Goal: Task Accomplishment & Management: Manage account settings

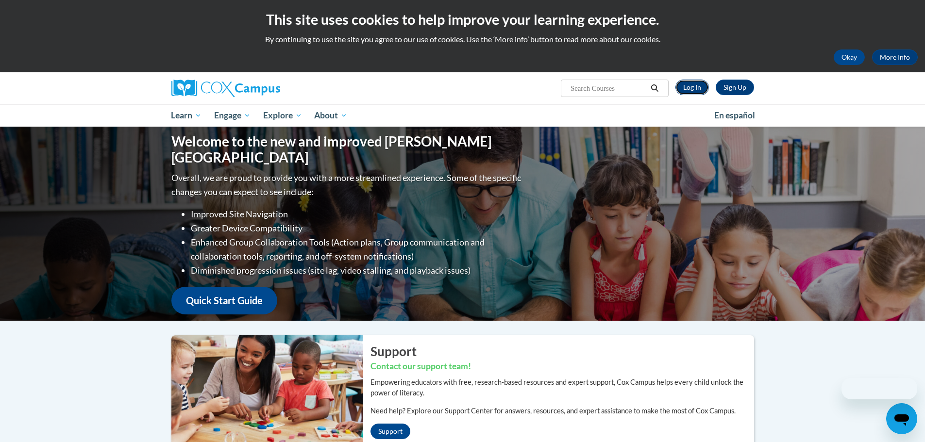
click at [690, 86] on link "Log In" at bounding box center [691, 88] width 33 height 16
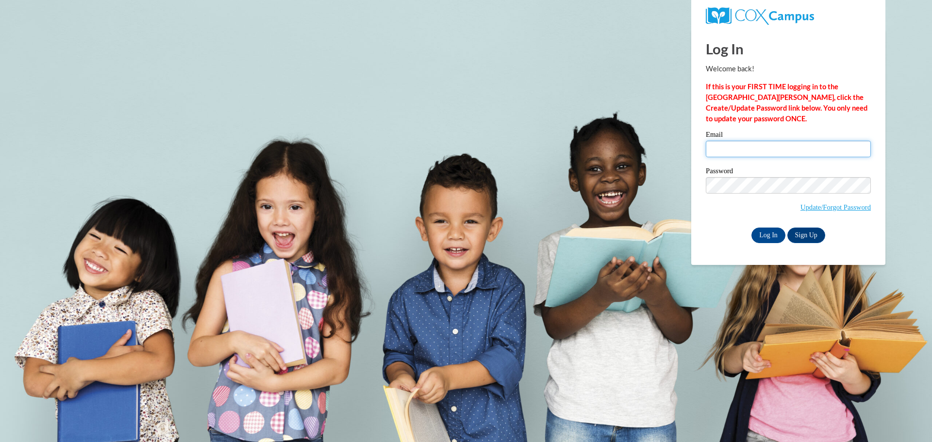
click at [734, 152] on input "Email" at bounding box center [788, 149] width 165 height 17
type input "emily.torres@colquitt.k12.ga.us"
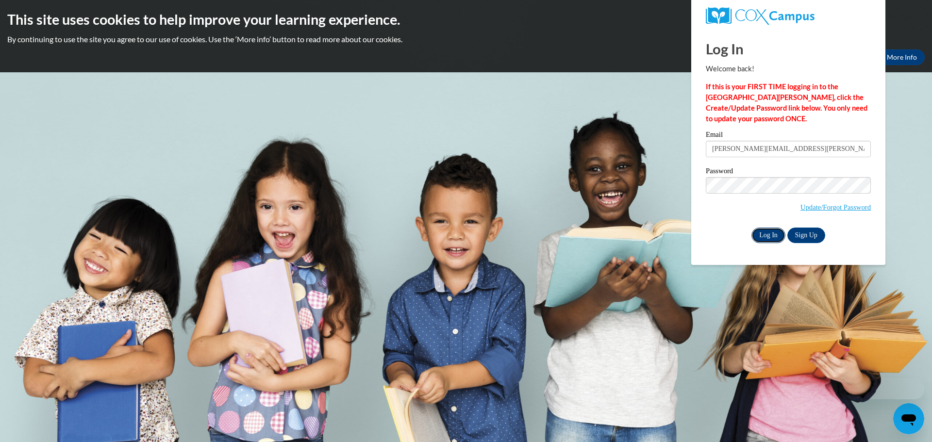
click at [773, 234] on input "Log In" at bounding box center [768, 236] width 34 height 16
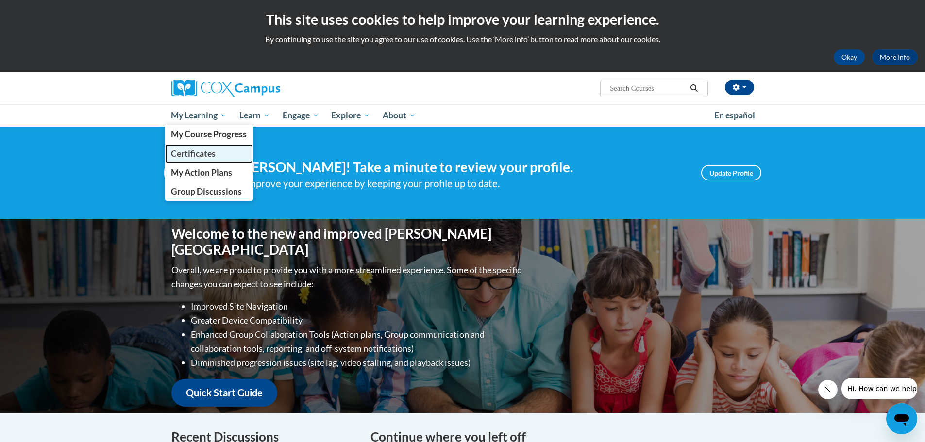
click at [204, 155] on span "Certificates" at bounding box center [193, 154] width 45 height 10
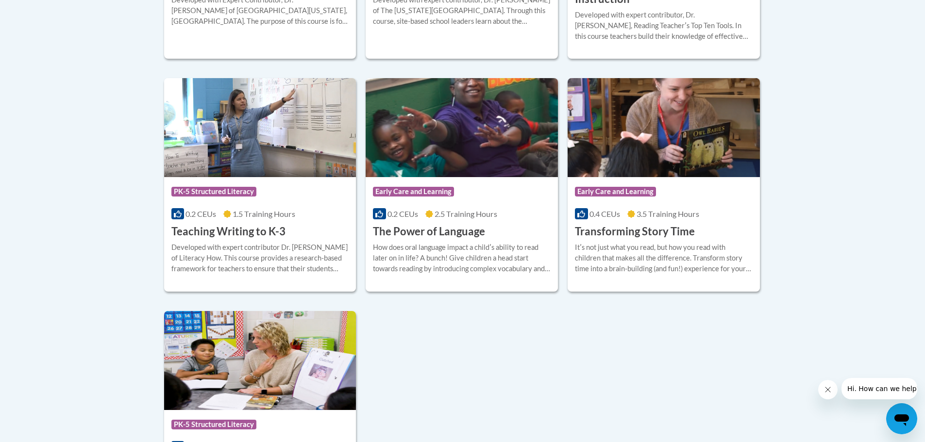
scroll to position [1116, 0]
